Goal: Task Accomplishment & Management: Manage account settings

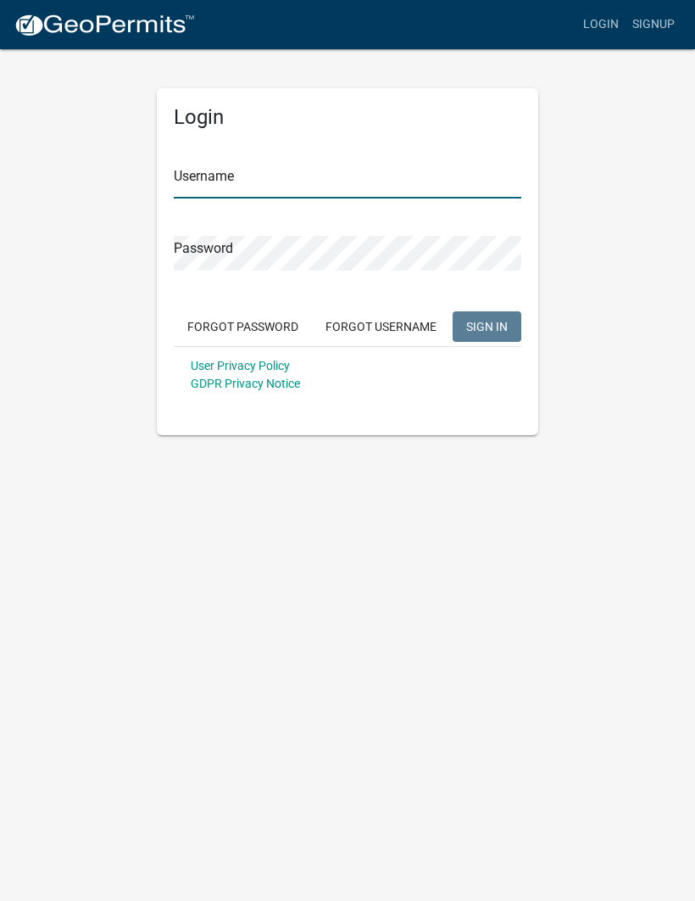
click at [220, 176] on input "Username" at bounding box center [348, 181] width 348 height 35
type input "cdh2728"
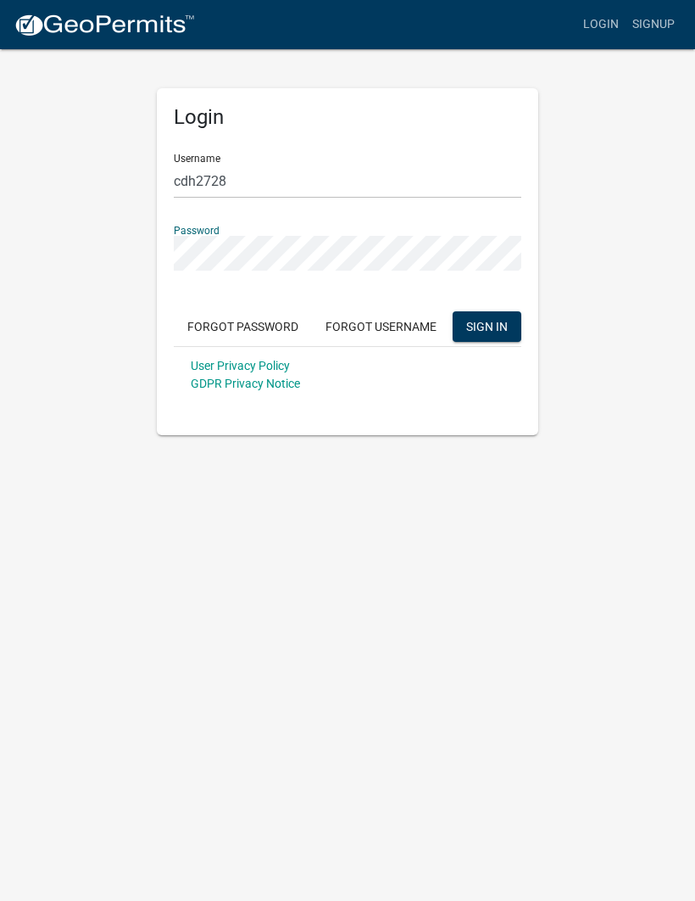
click at [494, 330] on span "SIGN IN" at bounding box center [487, 326] width 42 height 14
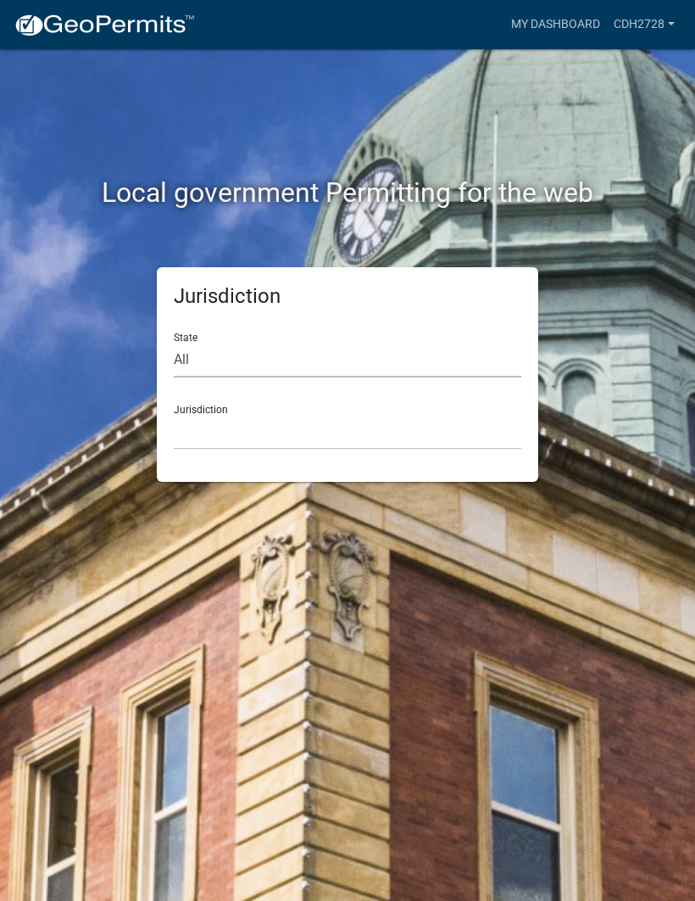
click at [198, 350] on select "All [US_STATE] [US_STATE] [US_STATE] [US_STATE] [US_STATE] [US_STATE] [US_STATE…" at bounding box center [348, 360] width 348 height 35
click at [193, 364] on select "All [US_STATE] [US_STATE] [US_STATE] [US_STATE] [US_STATE] [US_STATE] [US_STATE…" at bounding box center [348, 360] width 348 height 35
select select "[US_STATE]"
click at [200, 416] on select "[GEOGRAPHIC_DATA], [US_STATE] [GEOGRAPHIC_DATA], [US_STATE] [GEOGRAPHIC_DATA], …" at bounding box center [348, 432] width 348 height 35
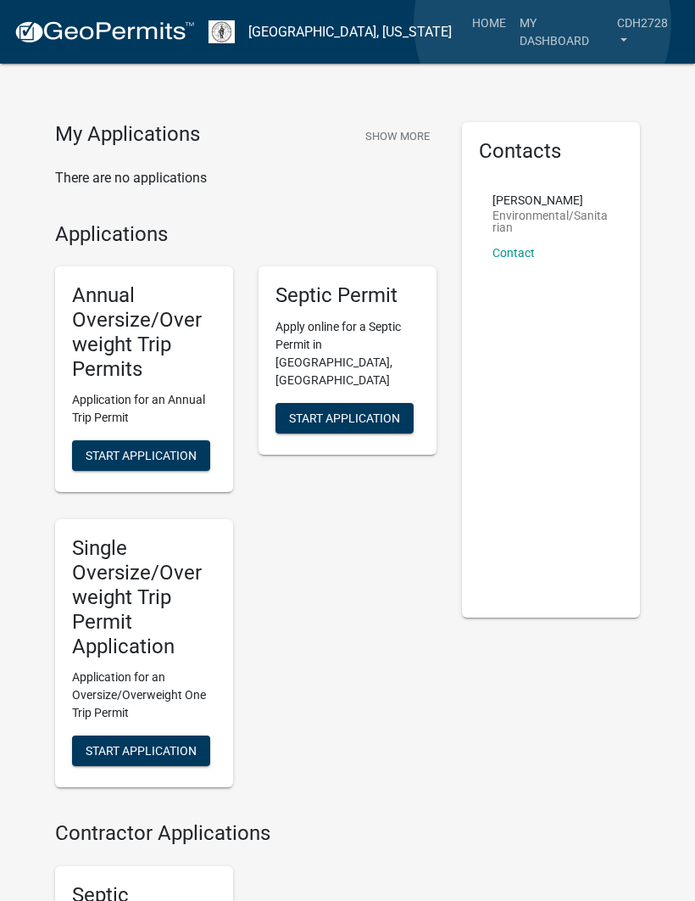
click at [543, 24] on link "My Dashboard" at bounding box center [562, 32] width 98 height 50
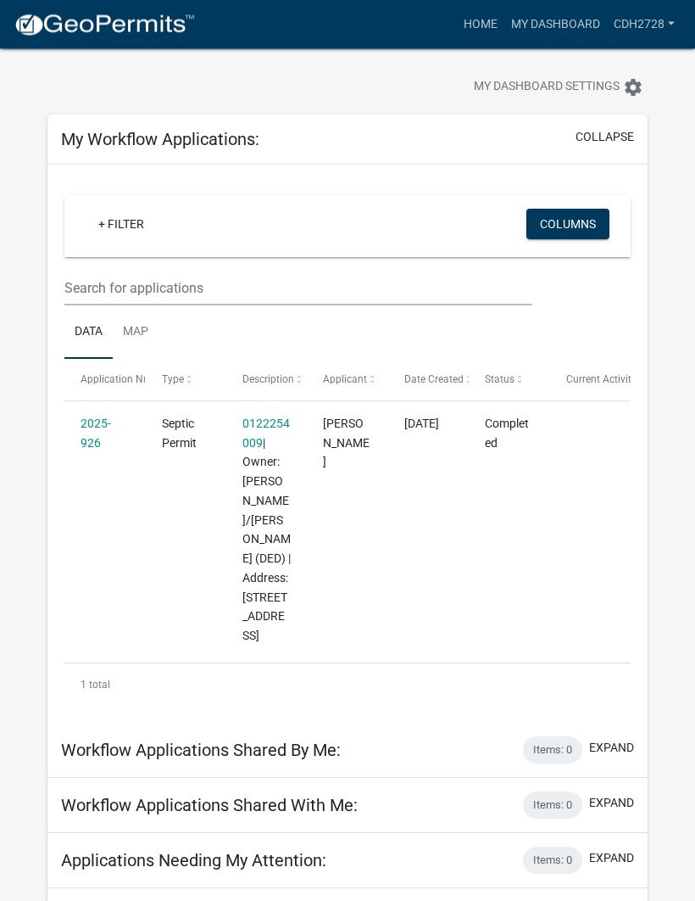
scroll to position [14, 0]
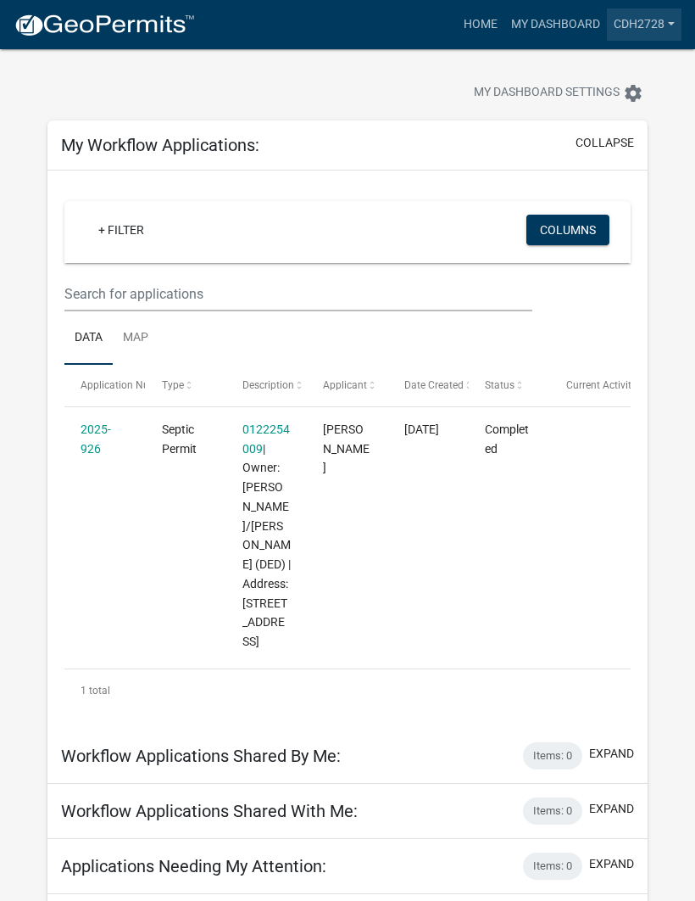
click at [640, 23] on link "cdh2728" at bounding box center [644, 24] width 75 height 32
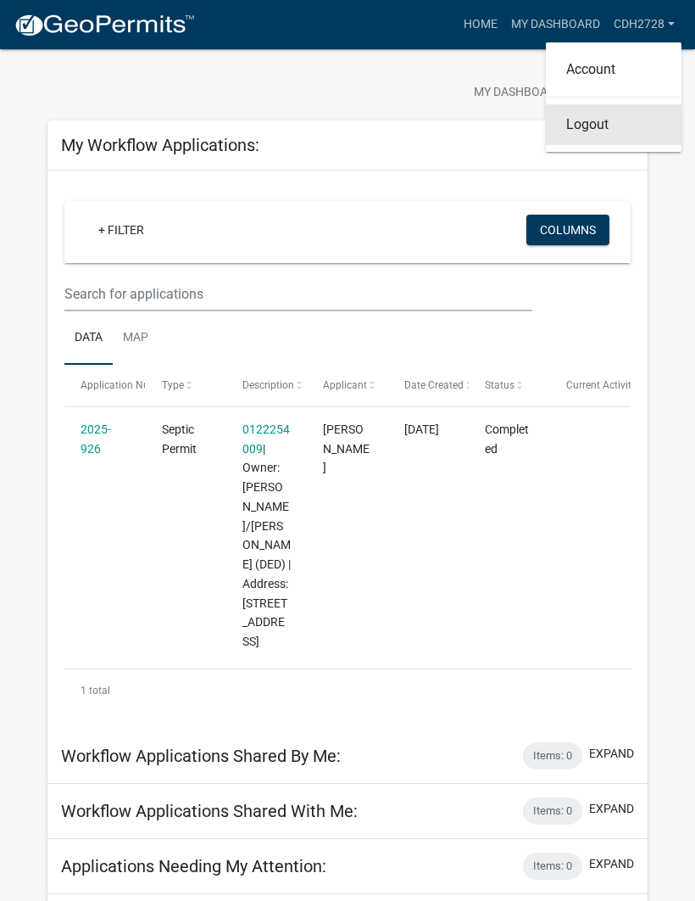
click at [617, 132] on link "Logout" at bounding box center [614, 124] width 136 height 41
